Goal: Task Accomplishment & Management: Use online tool/utility

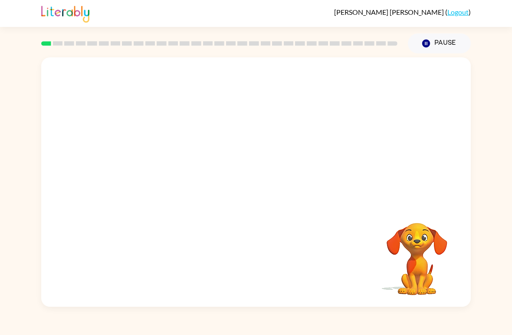
click at [444, 45] on button "Pause Pause" at bounding box center [439, 43] width 63 height 20
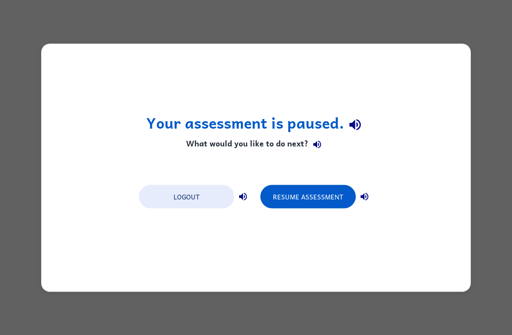
click at [314, 190] on button "Resume Assessment" at bounding box center [307, 195] width 95 height 23
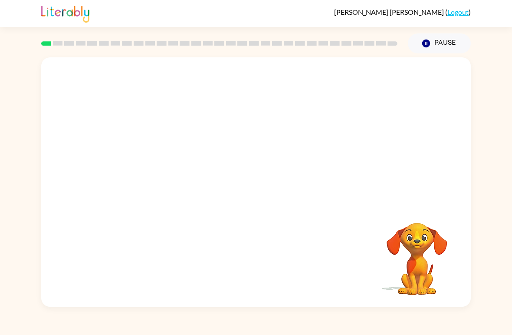
click at [439, 32] on div "Pause Pause" at bounding box center [439, 43] width 73 height 30
click at [431, 40] on icon "Pause" at bounding box center [426, 44] width 10 height 10
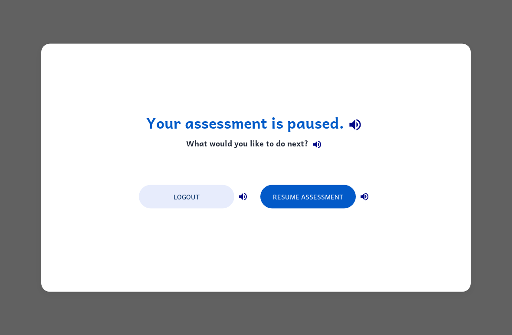
click at [164, 195] on button "Logout" at bounding box center [186, 195] width 95 height 23
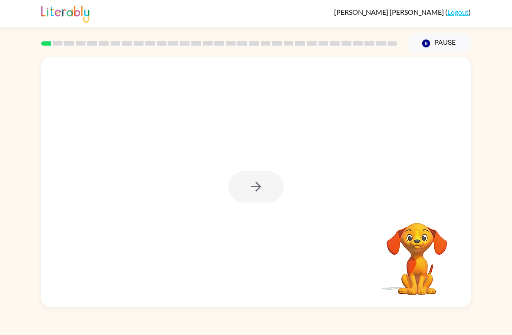
click at [259, 193] on div at bounding box center [256, 187] width 56 height 32
click at [262, 188] on div at bounding box center [256, 187] width 56 height 32
click at [260, 193] on div at bounding box center [256, 187] width 56 height 32
click at [269, 192] on button "button" at bounding box center [256, 187] width 56 height 32
click at [268, 191] on div at bounding box center [256, 187] width 56 height 32
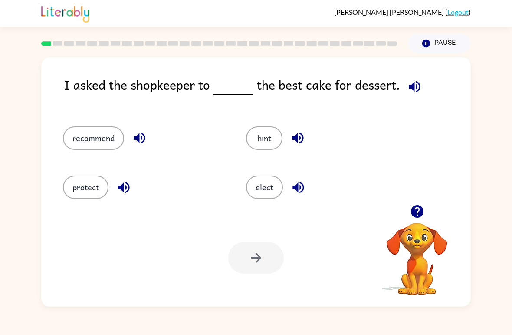
click at [66, 137] on button "recommend" at bounding box center [93, 137] width 61 height 23
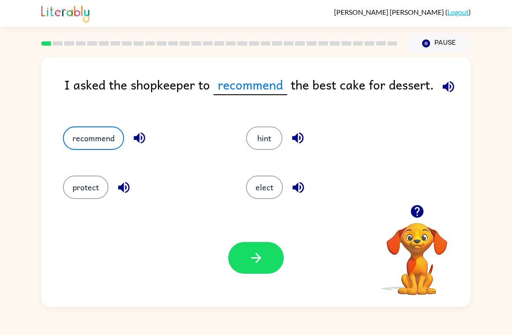
click at [277, 267] on button "button" at bounding box center [256, 258] width 56 height 32
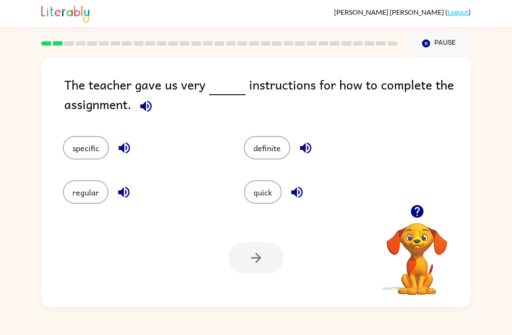
click at [87, 139] on button "specific" at bounding box center [86, 147] width 46 height 23
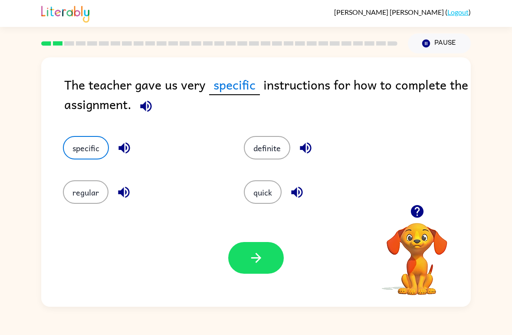
click at [250, 260] on icon "button" at bounding box center [256, 257] width 15 height 15
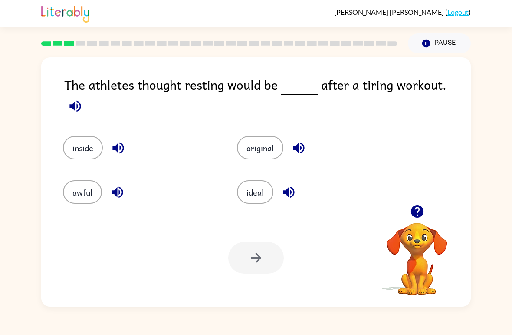
click at [82, 180] on button "awful" at bounding box center [82, 191] width 39 height 23
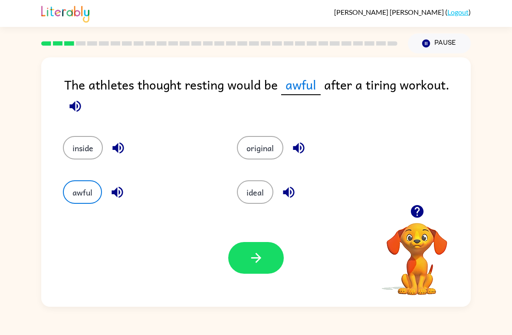
click at [262, 266] on button "button" at bounding box center [256, 258] width 56 height 32
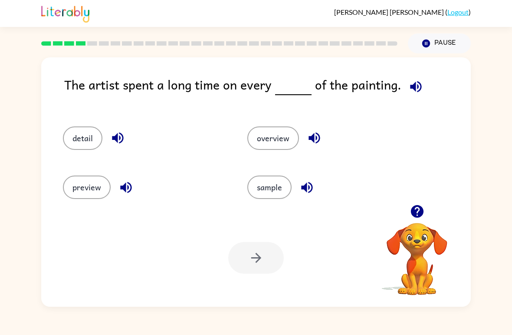
click at [278, 196] on button "sample" at bounding box center [269, 186] width 44 height 23
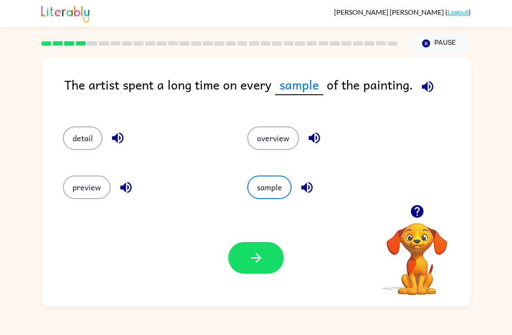
click at [260, 283] on div "Your browser must support playing .mp4 files to use Literably. Please try using…" at bounding box center [256, 258] width 430 height 98
click at [256, 267] on button "button" at bounding box center [256, 258] width 56 height 32
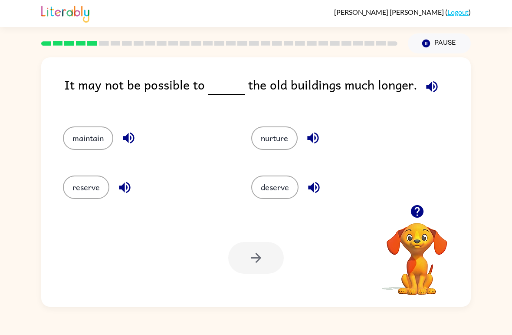
click at [263, 199] on button "deserve" at bounding box center [274, 186] width 47 height 23
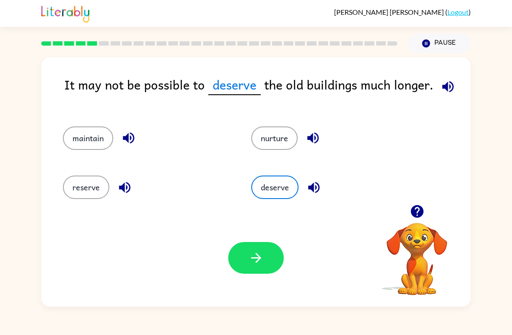
click at [280, 220] on div "Your browser must support playing .mp4 files to use Literably. Please try using…" at bounding box center [256, 258] width 430 height 98
click at [267, 264] on button "button" at bounding box center [256, 258] width 56 height 32
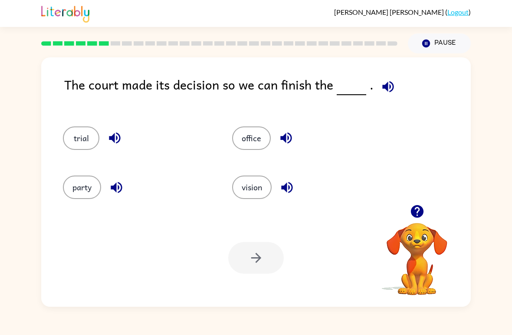
click at [70, 191] on button "party" at bounding box center [82, 186] width 38 height 23
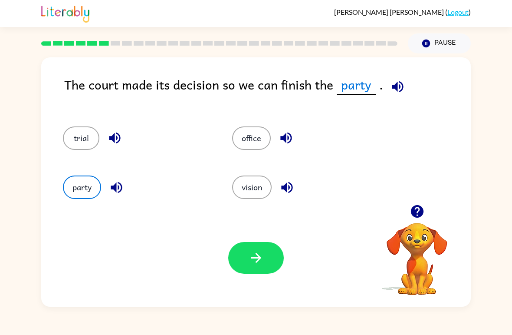
click at [255, 265] on icon "button" at bounding box center [256, 257] width 15 height 15
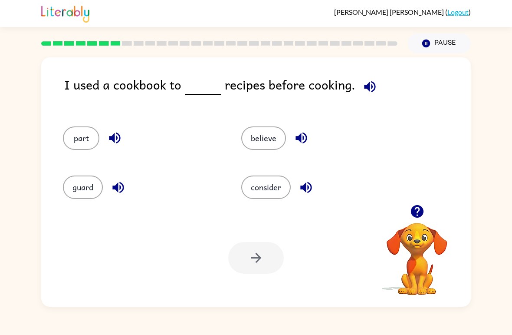
click at [266, 191] on button "consider" at bounding box center [265, 186] width 49 height 23
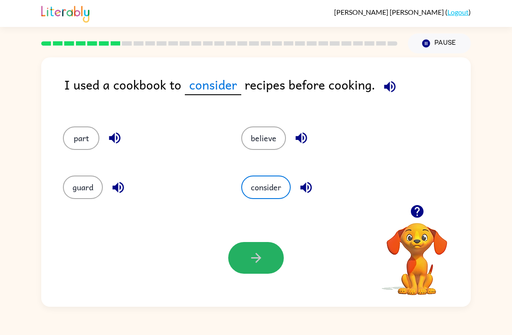
click at [256, 268] on button "button" at bounding box center [256, 258] width 56 height 32
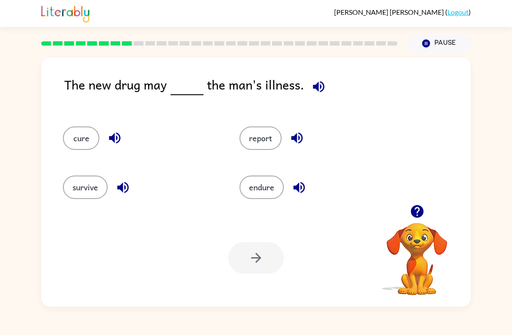
click at [280, 196] on button "endure" at bounding box center [262, 186] width 44 height 23
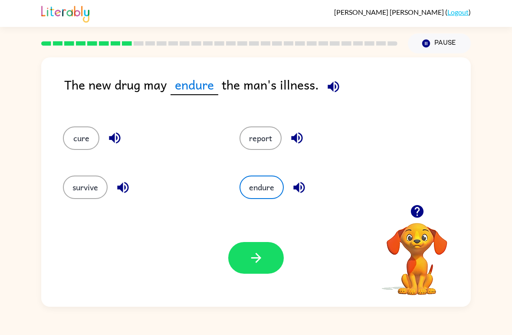
click at [258, 148] on button "report" at bounding box center [261, 137] width 42 height 23
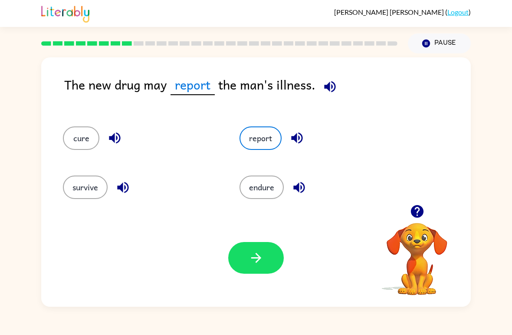
click at [87, 157] on div "cure" at bounding box center [134, 134] width 177 height 49
click at [87, 156] on div "cure" at bounding box center [134, 134] width 177 height 49
click at [91, 214] on div "Your browser must support playing .mp4 files to use Literably. Please try using…" at bounding box center [256, 258] width 430 height 98
click at [79, 195] on button "survive" at bounding box center [85, 186] width 45 height 23
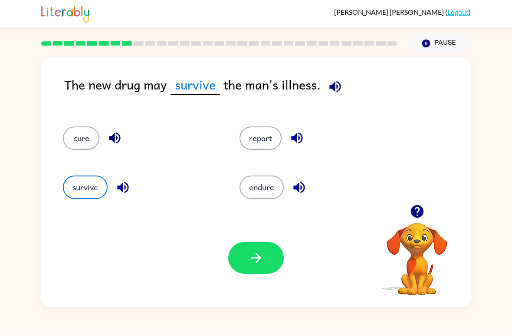
click at [260, 145] on button "report" at bounding box center [261, 137] width 42 height 23
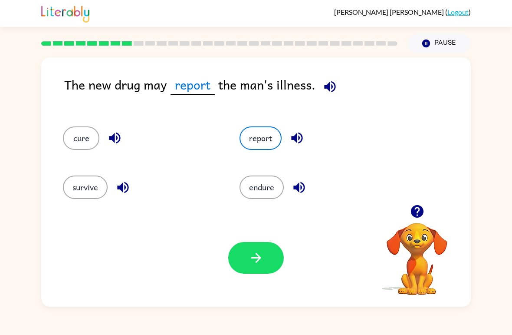
click at [265, 191] on button "endure" at bounding box center [262, 186] width 44 height 23
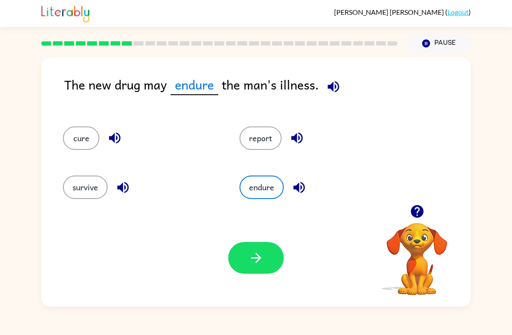
click at [244, 252] on button "button" at bounding box center [256, 258] width 56 height 32
click at [244, 251] on div at bounding box center [256, 258] width 56 height 32
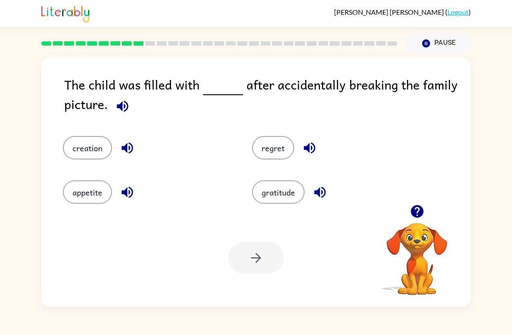
click at [284, 199] on button "gratitude" at bounding box center [278, 191] width 53 height 23
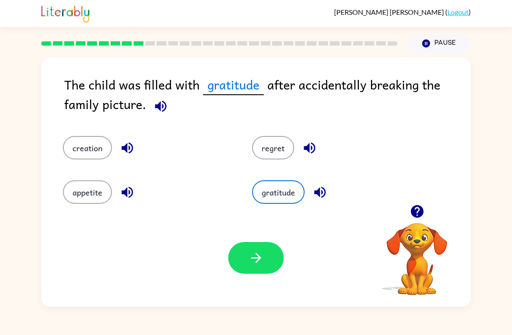
click at [247, 262] on button "button" at bounding box center [256, 258] width 56 height 32
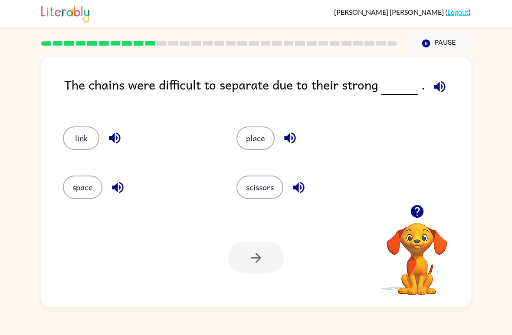
click at [252, 144] on button "place" at bounding box center [256, 137] width 38 height 23
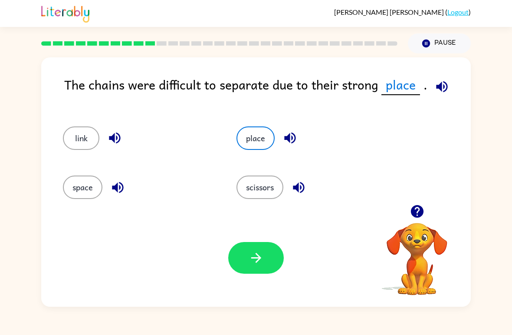
click at [240, 273] on button "button" at bounding box center [256, 258] width 56 height 32
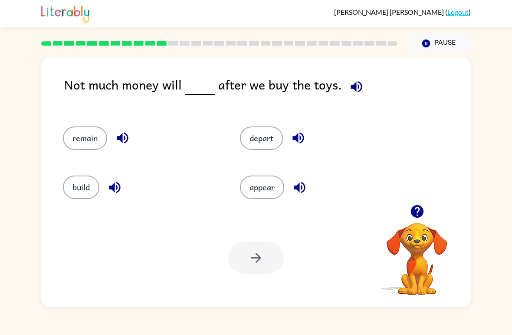
click at [276, 195] on button "appear" at bounding box center [262, 186] width 44 height 23
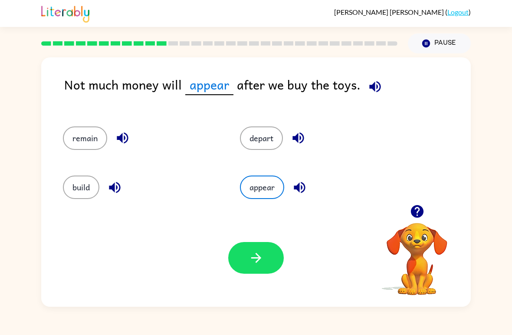
click at [242, 272] on button "button" at bounding box center [256, 258] width 56 height 32
click at [260, 245] on div at bounding box center [256, 258] width 56 height 32
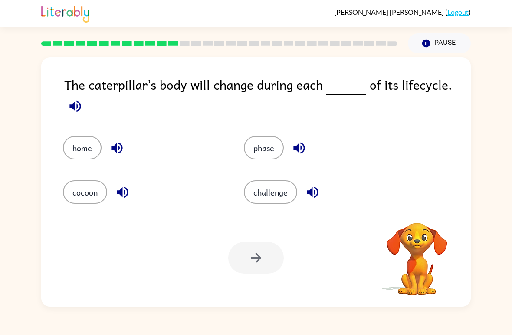
click at [284, 185] on button "challenge" at bounding box center [270, 191] width 53 height 23
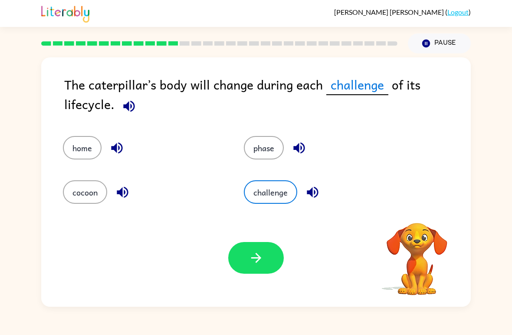
click at [284, 185] on button "challenge" at bounding box center [270, 191] width 53 height 23
click at [286, 187] on button "challenge" at bounding box center [270, 191] width 53 height 23
click at [249, 246] on button "button" at bounding box center [256, 258] width 56 height 32
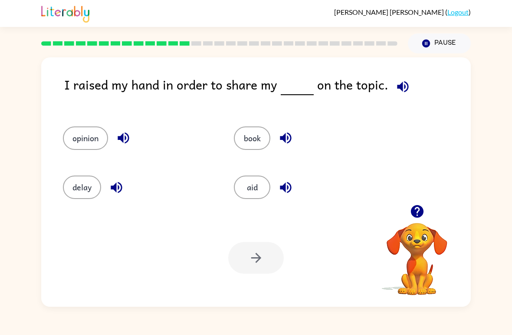
click at [92, 141] on button "opinion" at bounding box center [85, 137] width 45 height 23
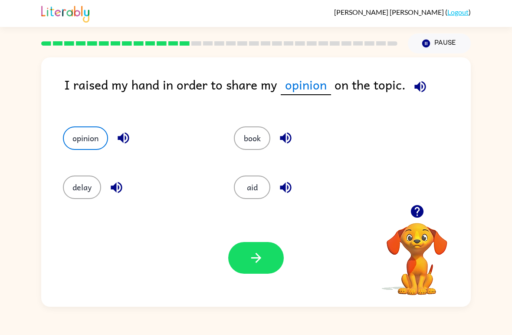
click at [253, 251] on icon "button" at bounding box center [256, 257] width 15 height 15
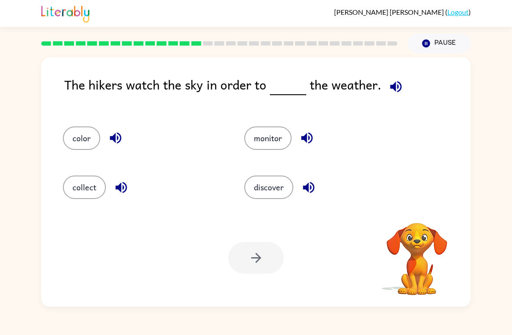
click at [261, 266] on div at bounding box center [256, 258] width 56 height 32
click at [86, 135] on button "color" at bounding box center [81, 137] width 37 height 23
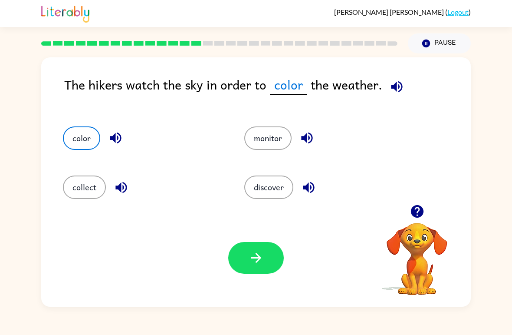
click at [264, 269] on button "button" at bounding box center [256, 258] width 56 height 32
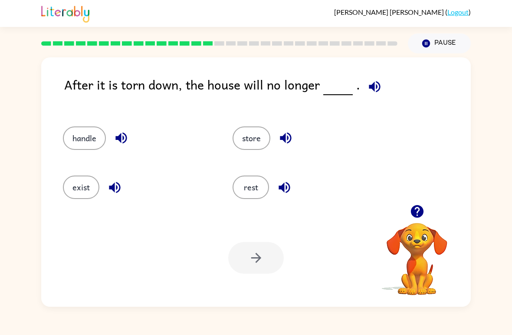
click at [261, 141] on button "store" at bounding box center [252, 137] width 38 height 23
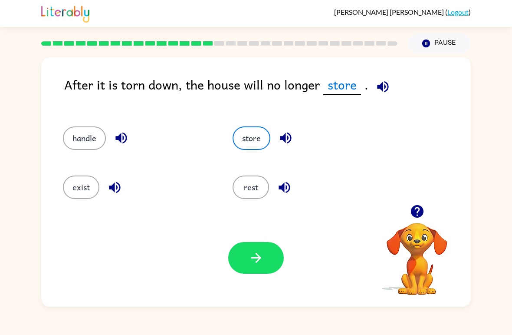
click at [254, 272] on button "button" at bounding box center [256, 258] width 56 height 32
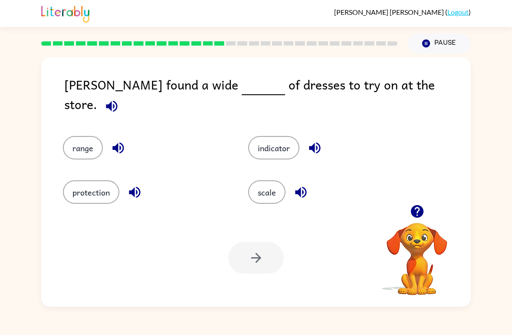
click at [59, 190] on div "protection" at bounding box center [138, 186] width 185 height 44
click at [93, 183] on button "protection" at bounding box center [91, 191] width 56 height 23
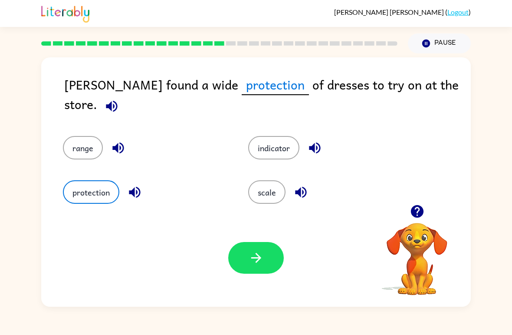
click at [270, 267] on button "button" at bounding box center [256, 258] width 56 height 32
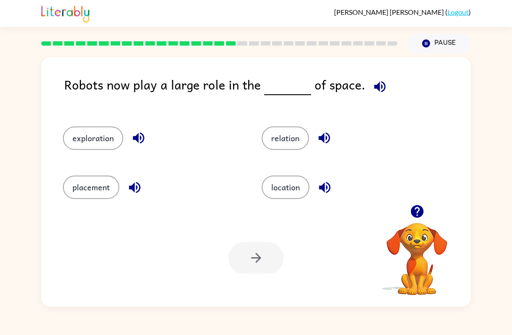
click at [99, 183] on button "placement" at bounding box center [91, 186] width 56 height 23
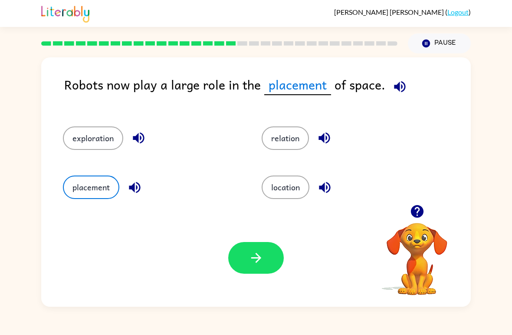
click at [242, 271] on button "button" at bounding box center [256, 258] width 56 height 32
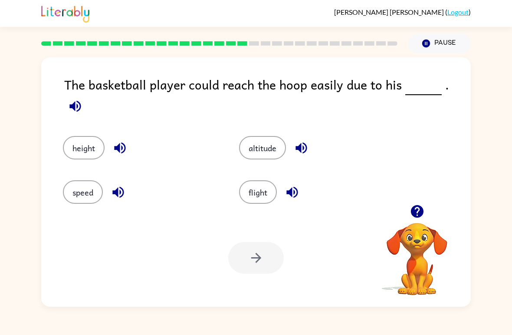
click at [350, 40] on div at bounding box center [219, 43] width 367 height 30
click at [371, 41] on div at bounding box center [219, 43] width 367 height 30
click at [265, 136] on button "altitude" at bounding box center [262, 147] width 47 height 23
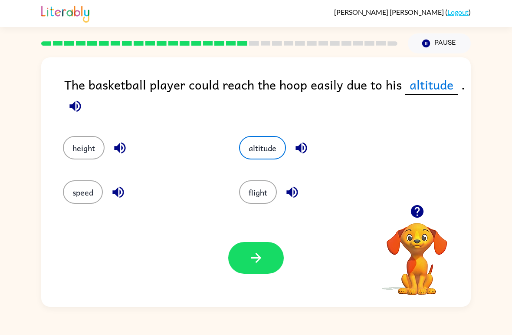
click at [280, 218] on div "Your browser must support playing .mp4 files to use Literably. Please try using…" at bounding box center [256, 258] width 430 height 98
click at [266, 256] on button "button" at bounding box center [256, 258] width 56 height 32
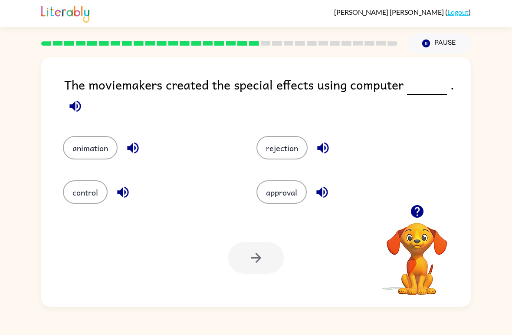
click at [91, 181] on button "control" at bounding box center [85, 191] width 45 height 23
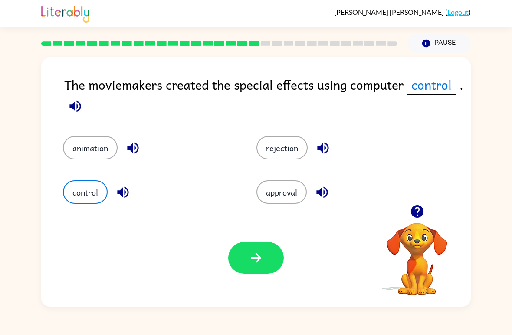
click at [258, 248] on button "button" at bounding box center [256, 258] width 56 height 32
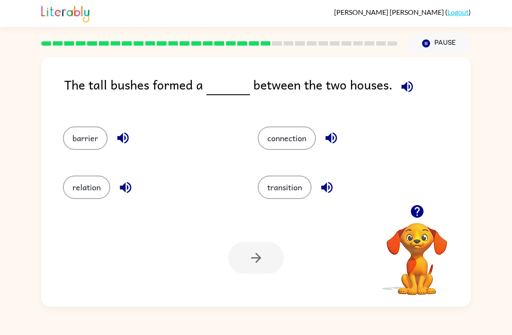
click at [300, 149] on button "connection" at bounding box center [287, 137] width 58 height 23
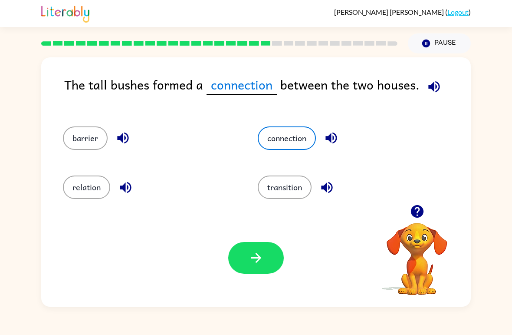
click at [266, 268] on button "button" at bounding box center [256, 258] width 56 height 32
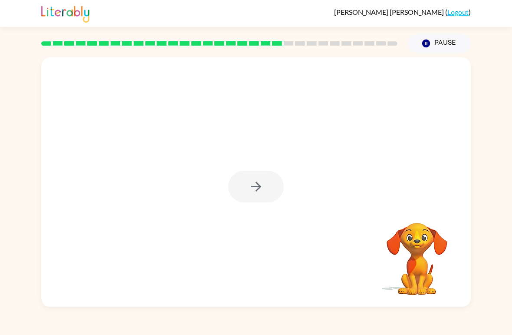
click at [250, 191] on div at bounding box center [256, 187] width 56 height 32
click at [266, 184] on div at bounding box center [256, 187] width 56 height 32
click at [245, 191] on div at bounding box center [256, 187] width 56 height 32
click at [264, 185] on button "button" at bounding box center [256, 187] width 56 height 32
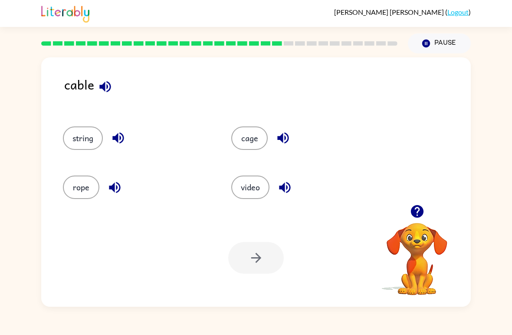
click at [97, 84] on button "button" at bounding box center [105, 87] width 22 height 22
click at [279, 141] on icon "button" at bounding box center [283, 137] width 15 height 15
click at [114, 141] on icon "button" at bounding box center [118, 137] width 15 height 15
click at [124, 180] on div "rope" at bounding box center [137, 186] width 148 height 23
click at [110, 181] on icon "button" at bounding box center [114, 187] width 15 height 15
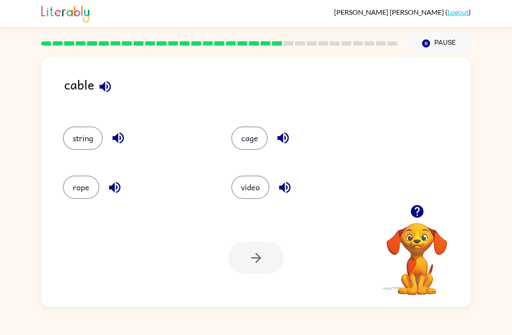
click at [102, 137] on button "string" at bounding box center [83, 137] width 40 height 23
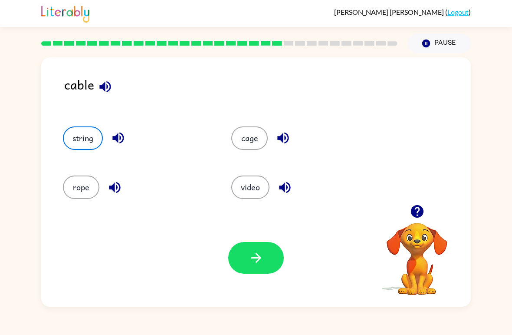
click at [267, 268] on button "button" at bounding box center [256, 258] width 56 height 32
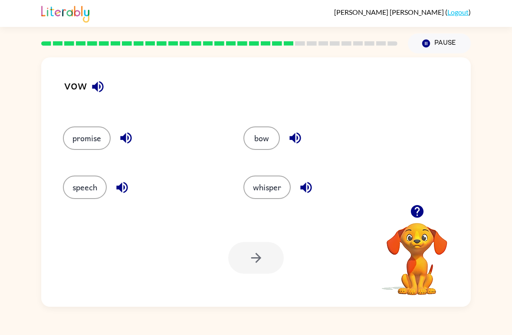
click at [95, 87] on icon "button" at bounding box center [97, 86] width 11 height 11
click at [296, 130] on button "button" at bounding box center [295, 138] width 22 height 22
click at [157, 81] on div "vow" at bounding box center [267, 92] width 407 height 34
click at [88, 93] on button "button" at bounding box center [98, 87] width 22 height 22
click at [94, 90] on icon "button" at bounding box center [97, 86] width 15 height 15
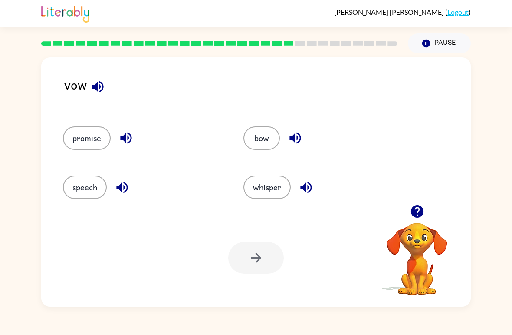
click at [101, 85] on icon "button" at bounding box center [97, 86] width 15 height 15
click at [102, 79] on icon "button" at bounding box center [97, 86] width 15 height 15
click at [298, 140] on icon "button" at bounding box center [294, 137] width 11 height 11
click at [270, 141] on button "bow" at bounding box center [261, 137] width 36 height 23
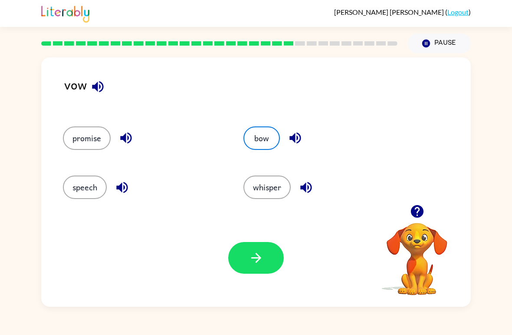
click at [273, 265] on button "button" at bounding box center [256, 258] width 56 height 32
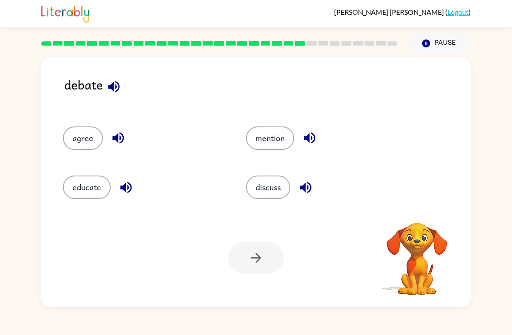
click at [112, 84] on icon "button" at bounding box center [113, 86] width 15 height 15
click at [271, 188] on button "discuss" at bounding box center [268, 186] width 44 height 23
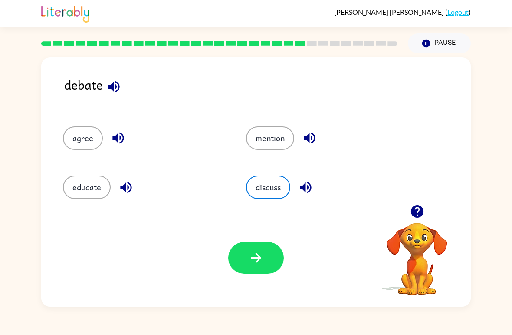
click at [260, 259] on icon "button" at bounding box center [256, 258] width 10 height 10
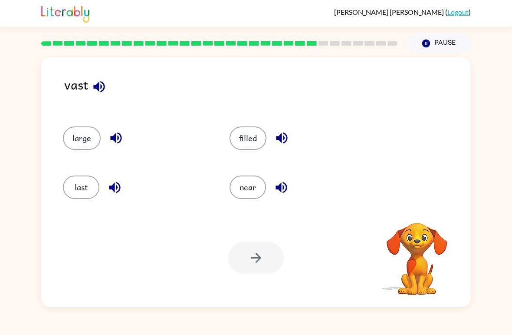
click at [97, 79] on button "button" at bounding box center [99, 87] width 22 height 22
click at [100, 84] on icon "button" at bounding box center [99, 86] width 15 height 15
click at [94, 79] on button "button" at bounding box center [99, 87] width 22 height 22
click at [98, 76] on button "button" at bounding box center [99, 87] width 22 height 22
click at [82, 182] on button "last" at bounding box center [81, 186] width 36 height 23
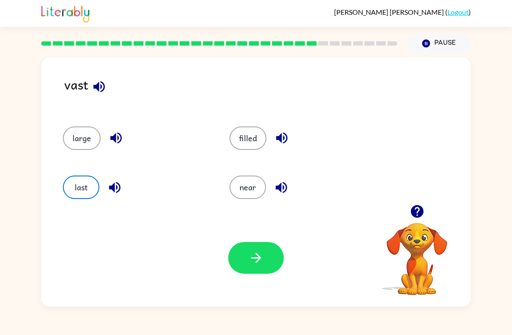
click at [271, 262] on button "button" at bounding box center [256, 258] width 56 height 32
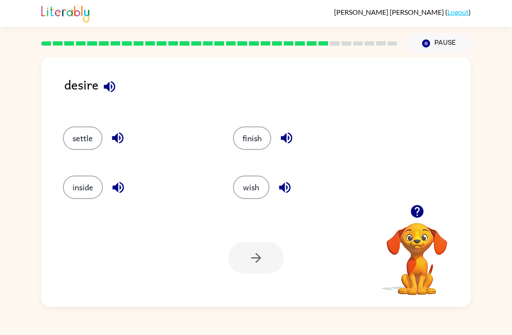
click at [108, 82] on icon "button" at bounding box center [109, 86] width 15 height 15
click at [294, 190] on button "button" at bounding box center [285, 187] width 22 height 22
click at [264, 184] on button "wish" at bounding box center [251, 186] width 36 height 23
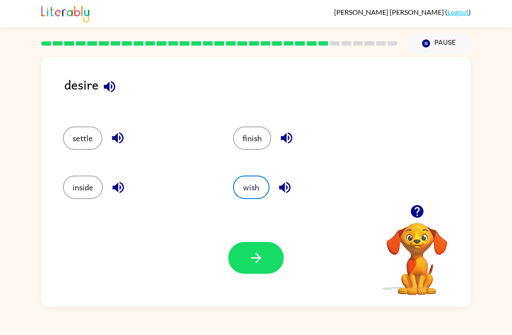
click at [264, 263] on button "button" at bounding box center [256, 258] width 56 height 32
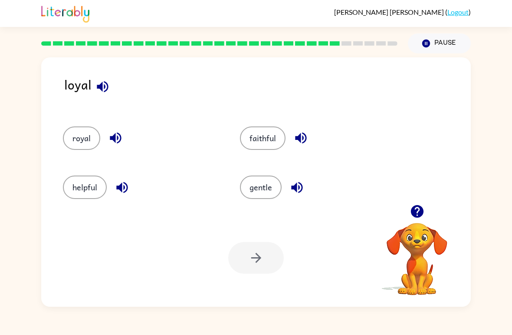
click at [77, 142] on button "royal" at bounding box center [81, 137] width 37 height 23
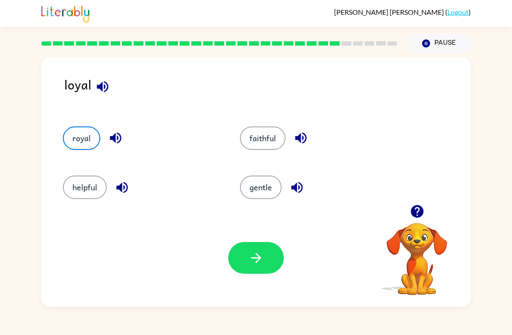
click at [245, 250] on button "button" at bounding box center [256, 258] width 56 height 32
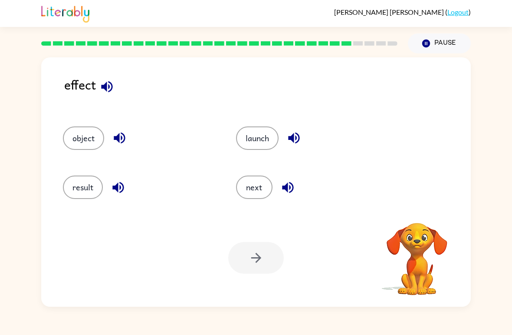
click at [76, 184] on button "result" at bounding box center [83, 186] width 40 height 23
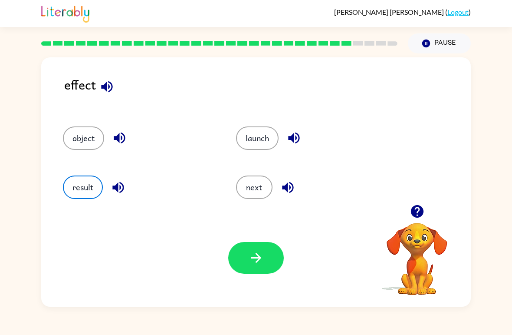
click at [245, 254] on button "button" at bounding box center [256, 258] width 56 height 32
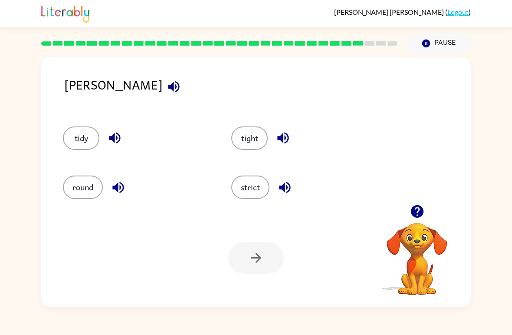
click at [68, 188] on button "round" at bounding box center [83, 186] width 40 height 23
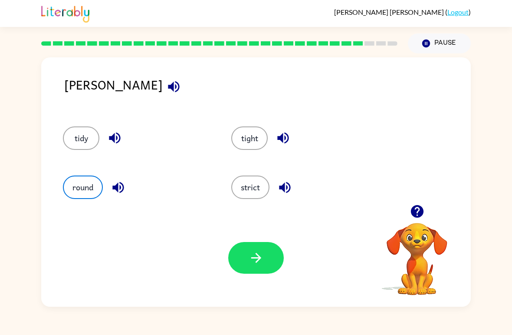
click at [252, 271] on button "button" at bounding box center [256, 258] width 56 height 32
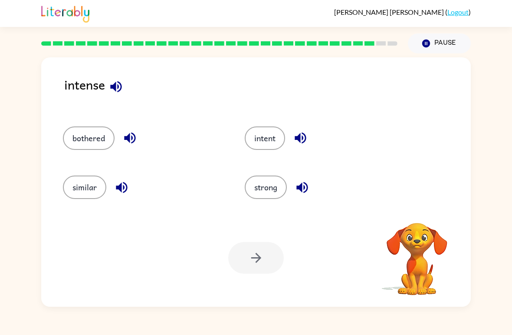
click at [126, 91] on button "button" at bounding box center [116, 87] width 22 height 22
click at [111, 89] on icon "button" at bounding box center [115, 86] width 11 height 11
click at [288, 132] on div "intent" at bounding box center [326, 137] width 162 height 23
click at [296, 132] on icon "button" at bounding box center [300, 137] width 15 height 15
click at [260, 135] on button "intent" at bounding box center [265, 137] width 40 height 23
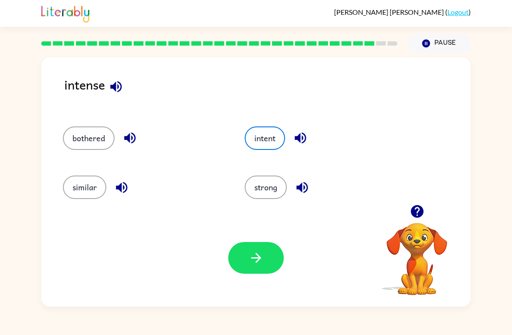
click at [255, 266] on button "button" at bounding box center [256, 258] width 56 height 32
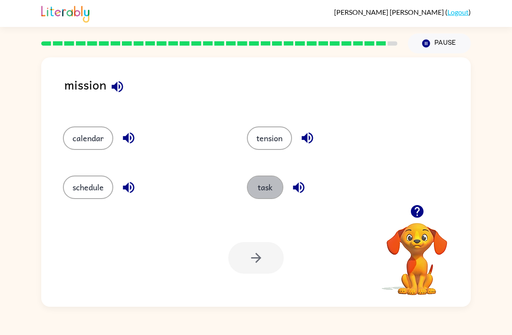
click at [260, 176] on button "task" at bounding box center [265, 186] width 36 height 23
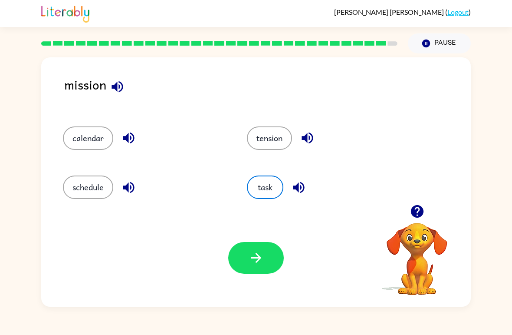
click at [257, 254] on icon "button" at bounding box center [256, 258] width 10 height 10
